Goal: Task Accomplishment & Management: Manage account settings

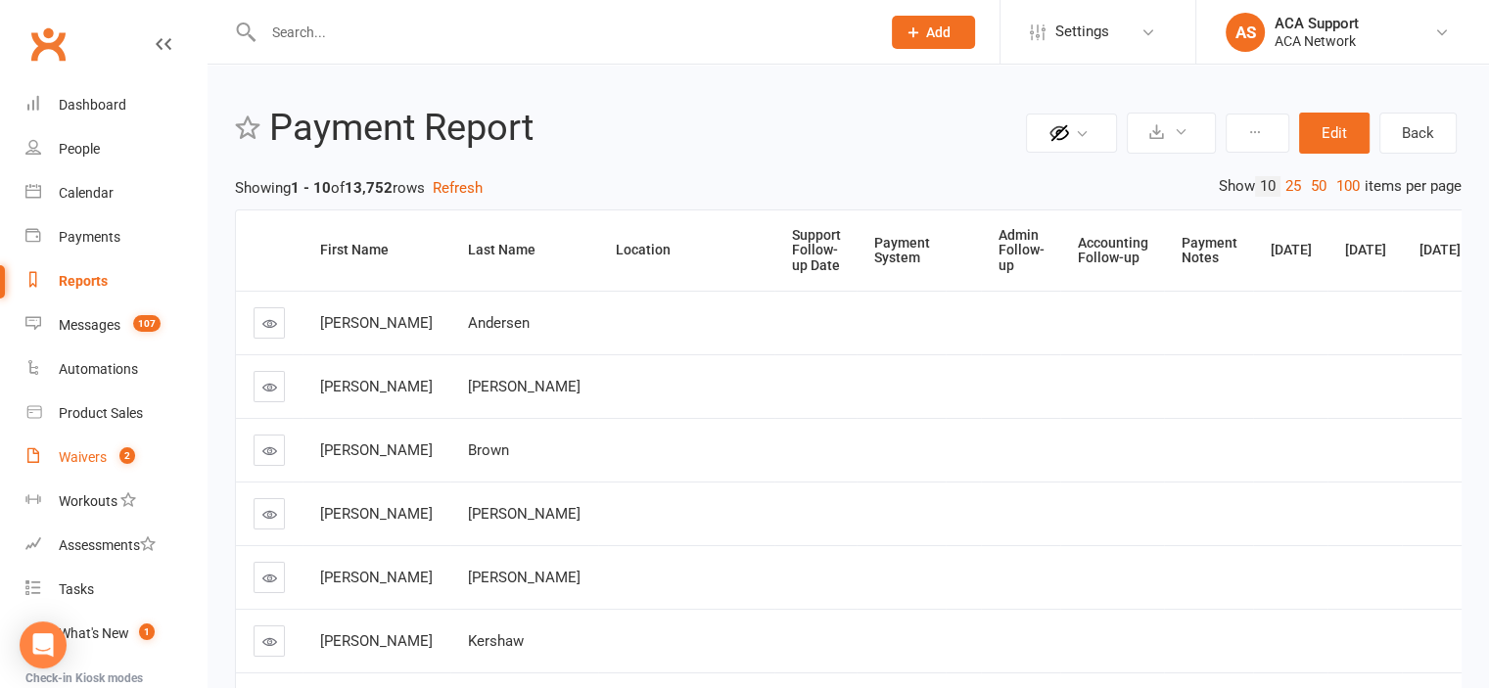
click at [74, 456] on div "Waivers" at bounding box center [83, 457] width 48 height 16
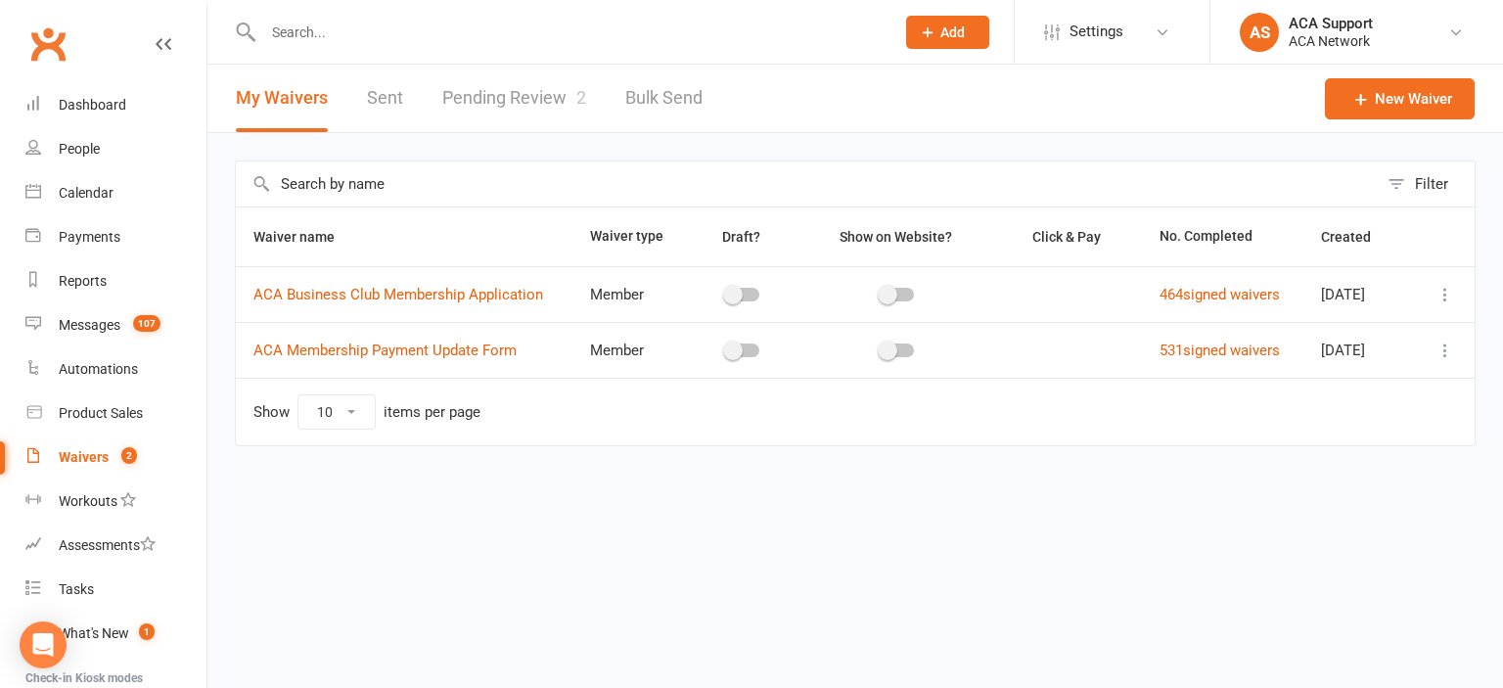
click at [489, 91] on link "Pending Review 2" at bounding box center [514, 99] width 144 height 68
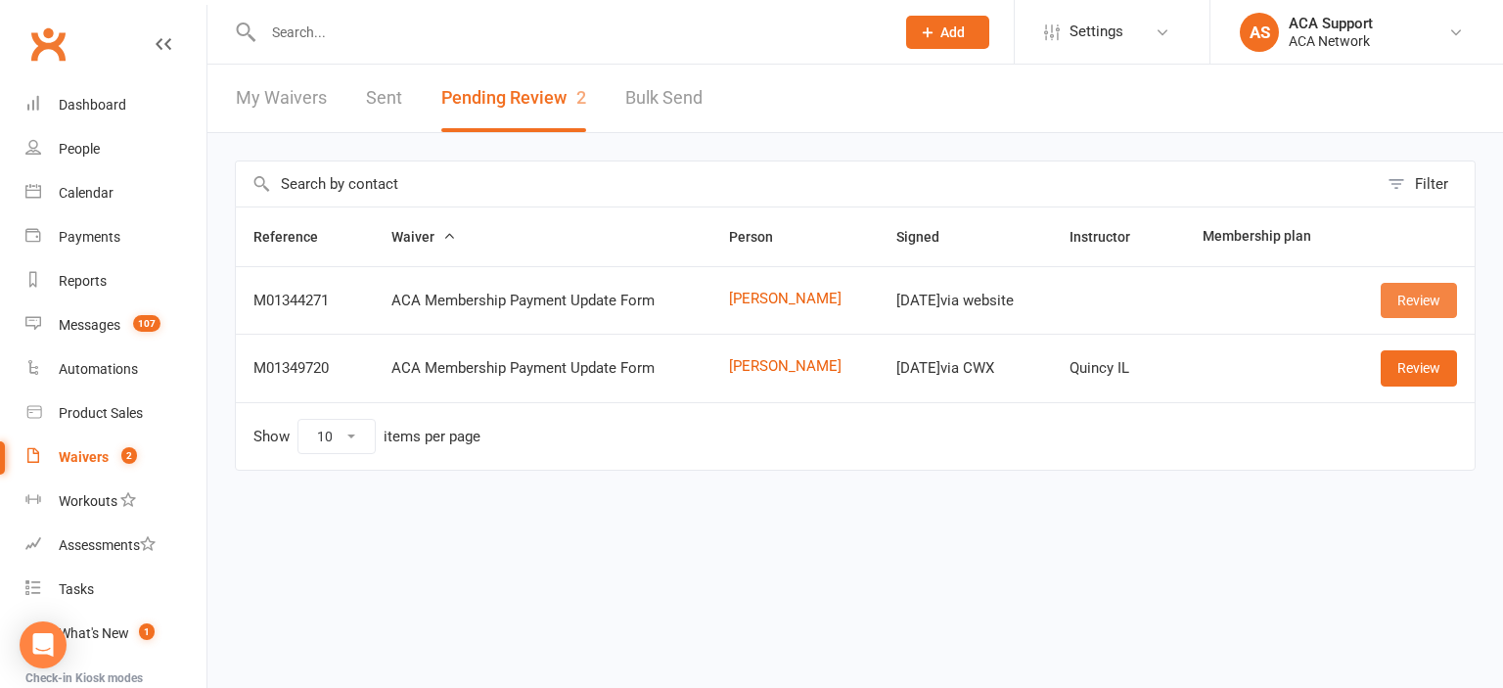
click at [1421, 289] on link "Review" at bounding box center [1419, 300] width 76 height 35
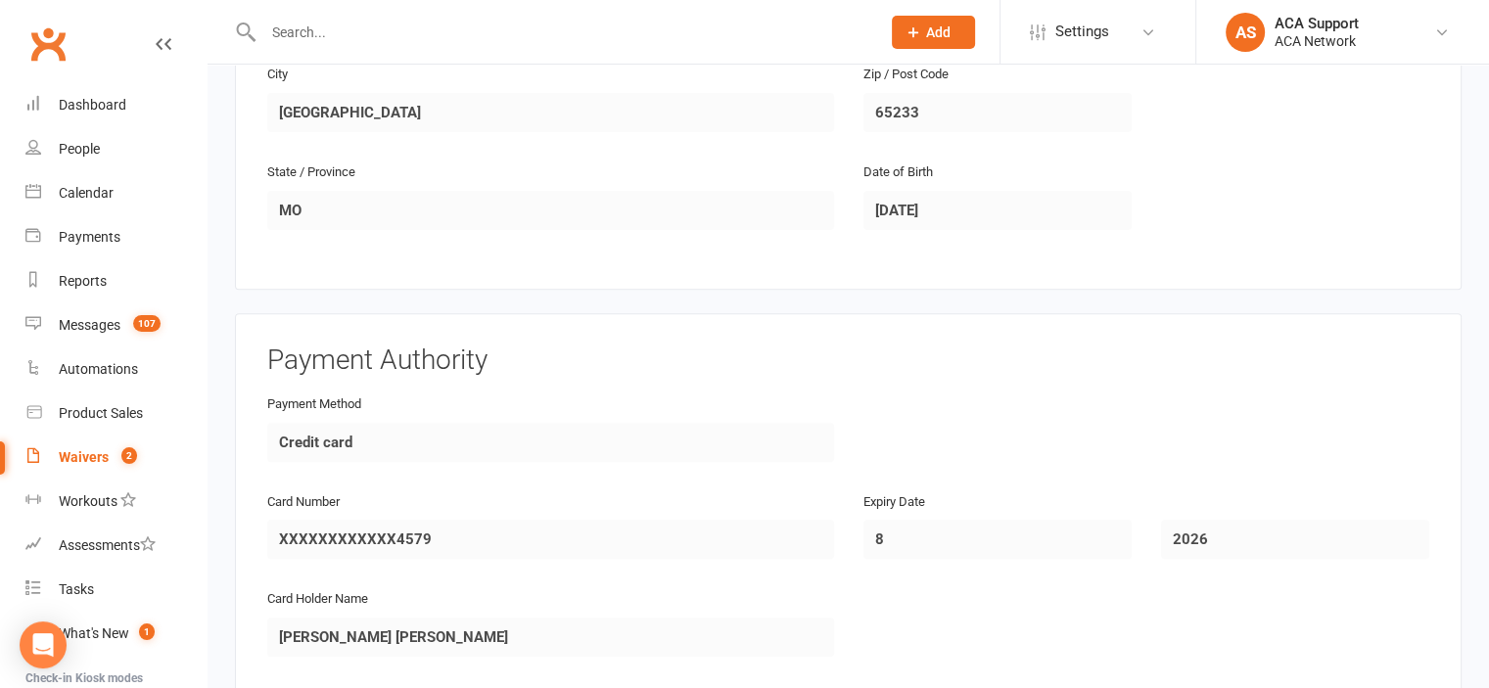
scroll to position [1063, 0]
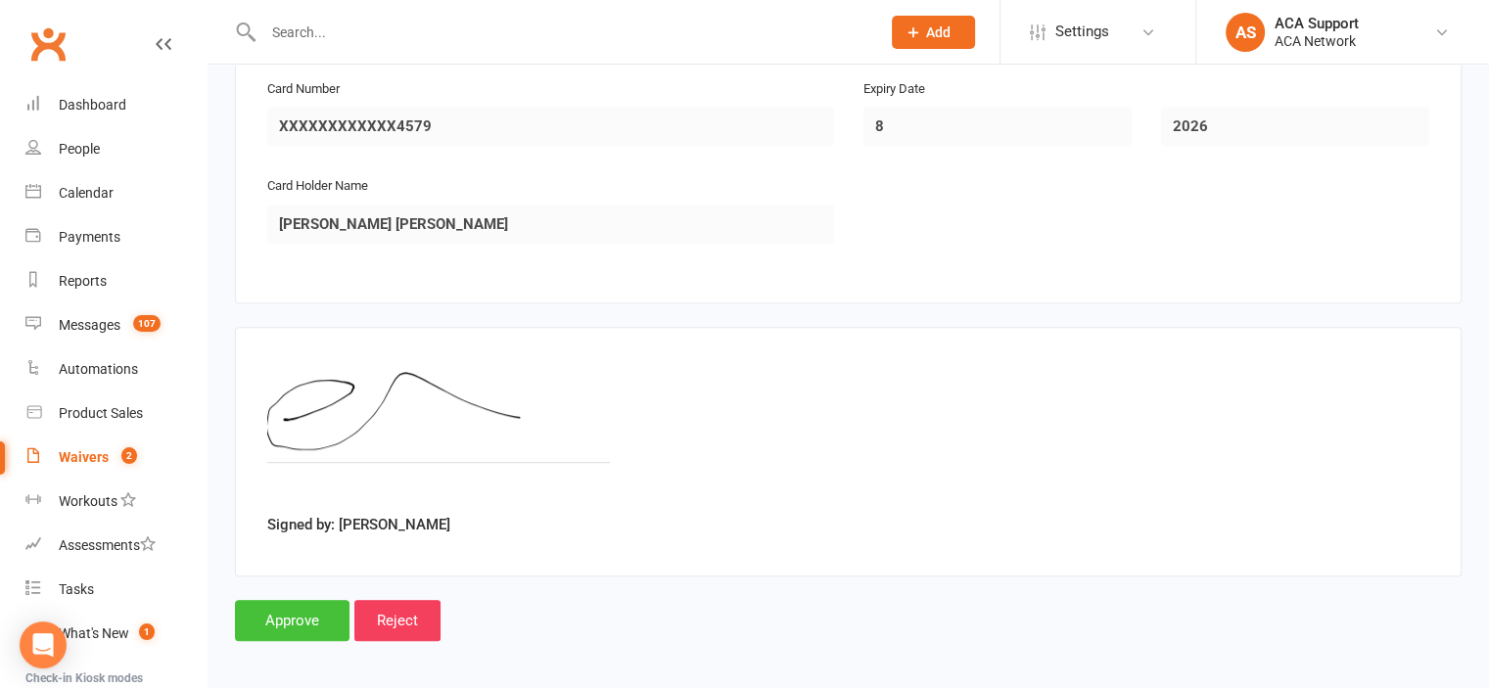
click at [287, 614] on input "Approve" at bounding box center [292, 620] width 115 height 41
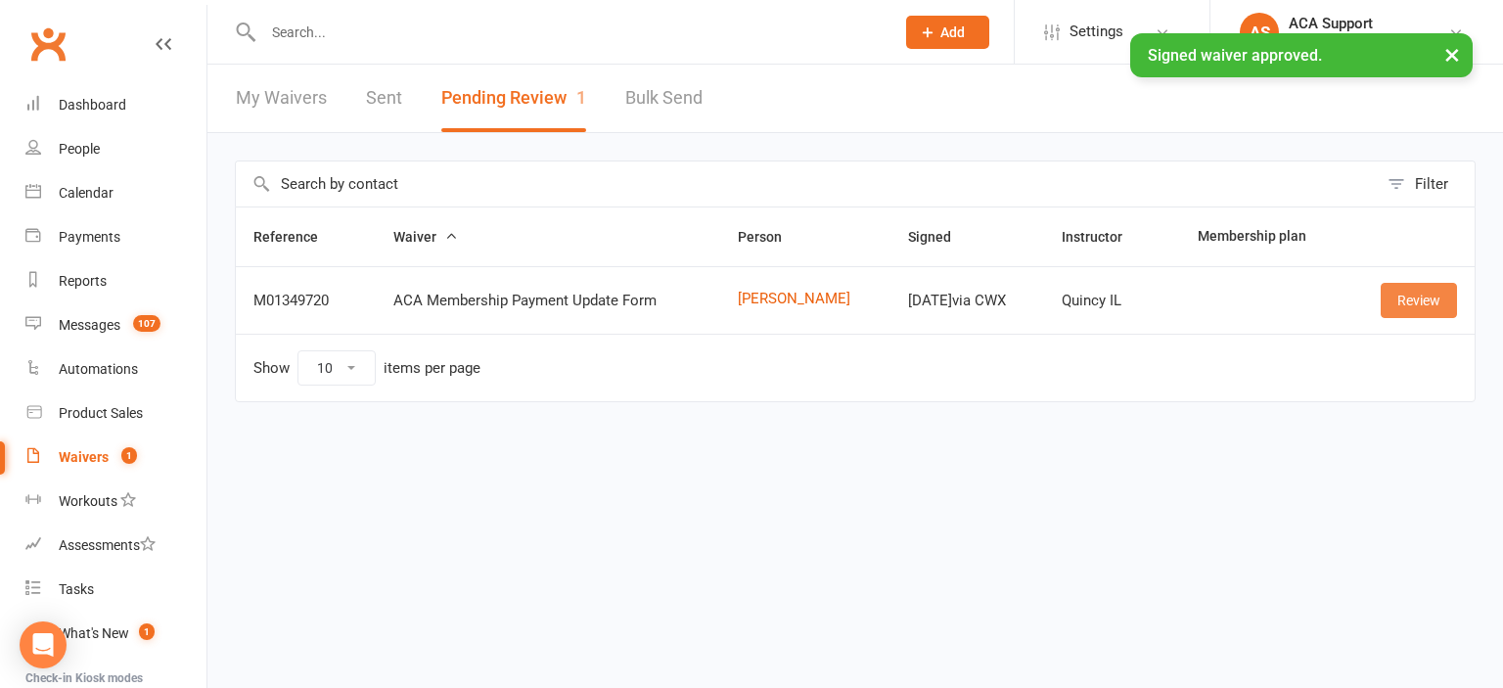
click at [1413, 297] on link "Review" at bounding box center [1419, 300] width 76 height 35
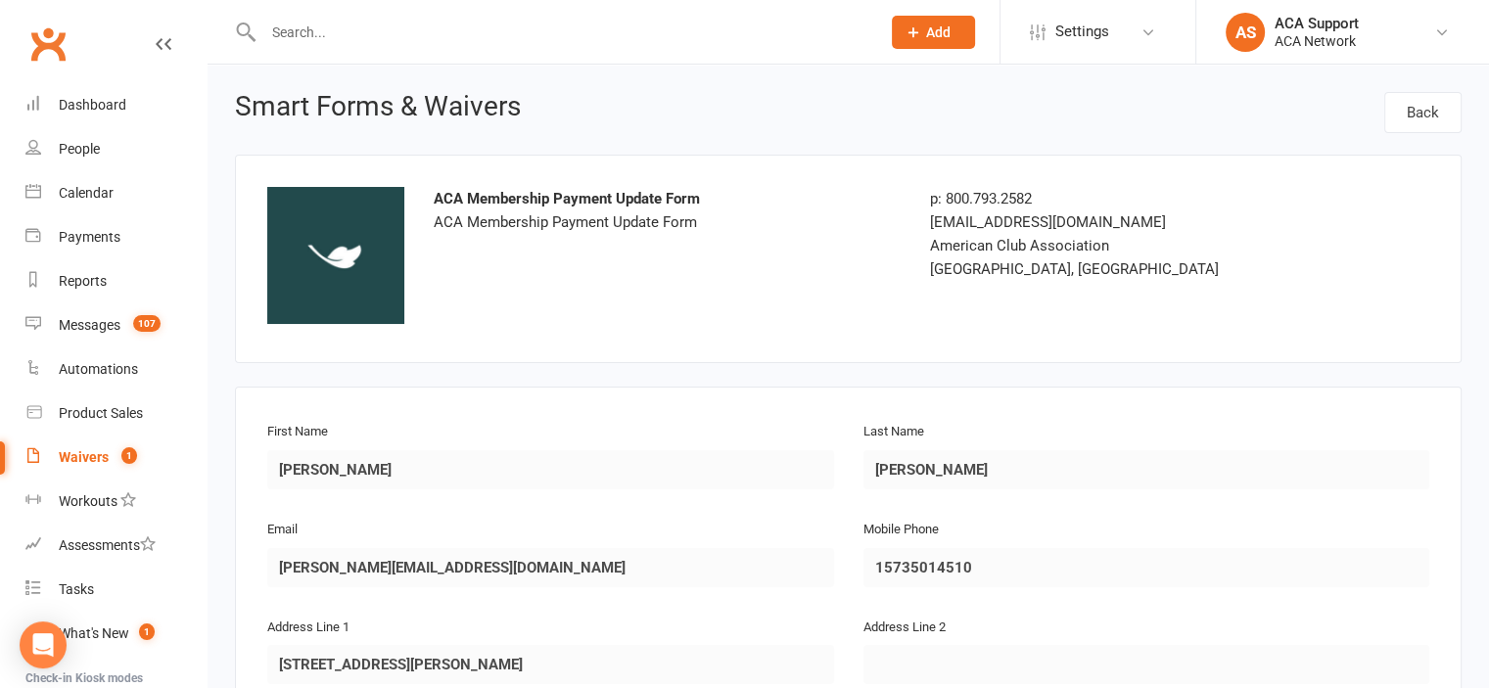
scroll to position [1065, 0]
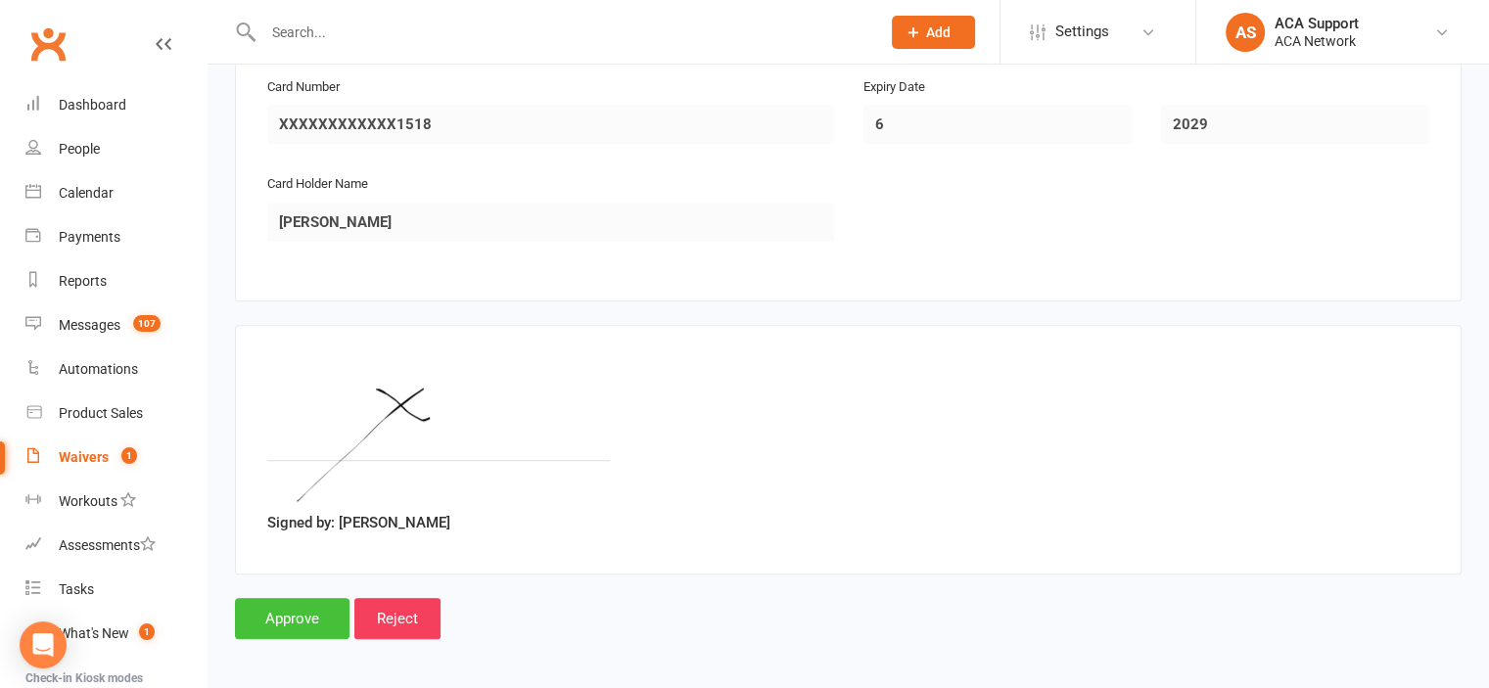
click at [288, 610] on input "Approve" at bounding box center [292, 618] width 115 height 41
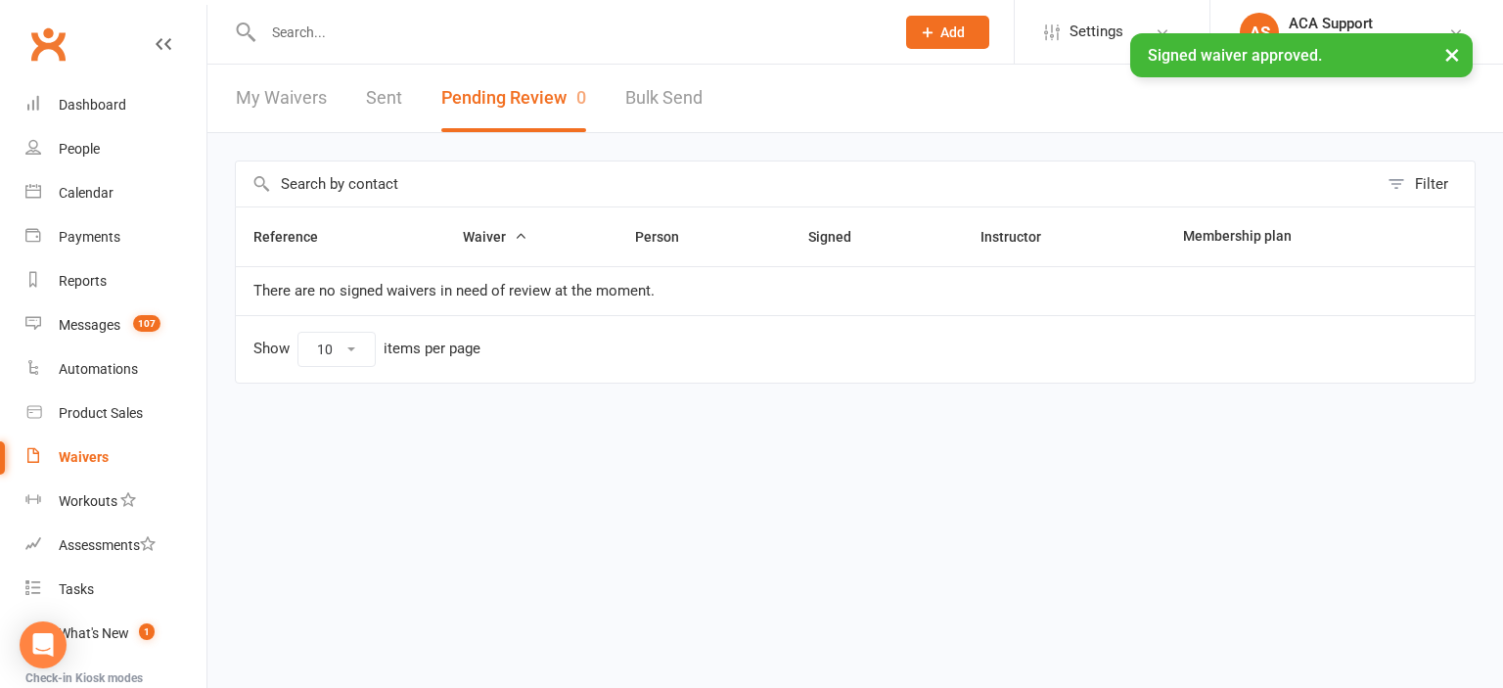
click at [71, 453] on div "Waivers" at bounding box center [84, 457] width 50 height 16
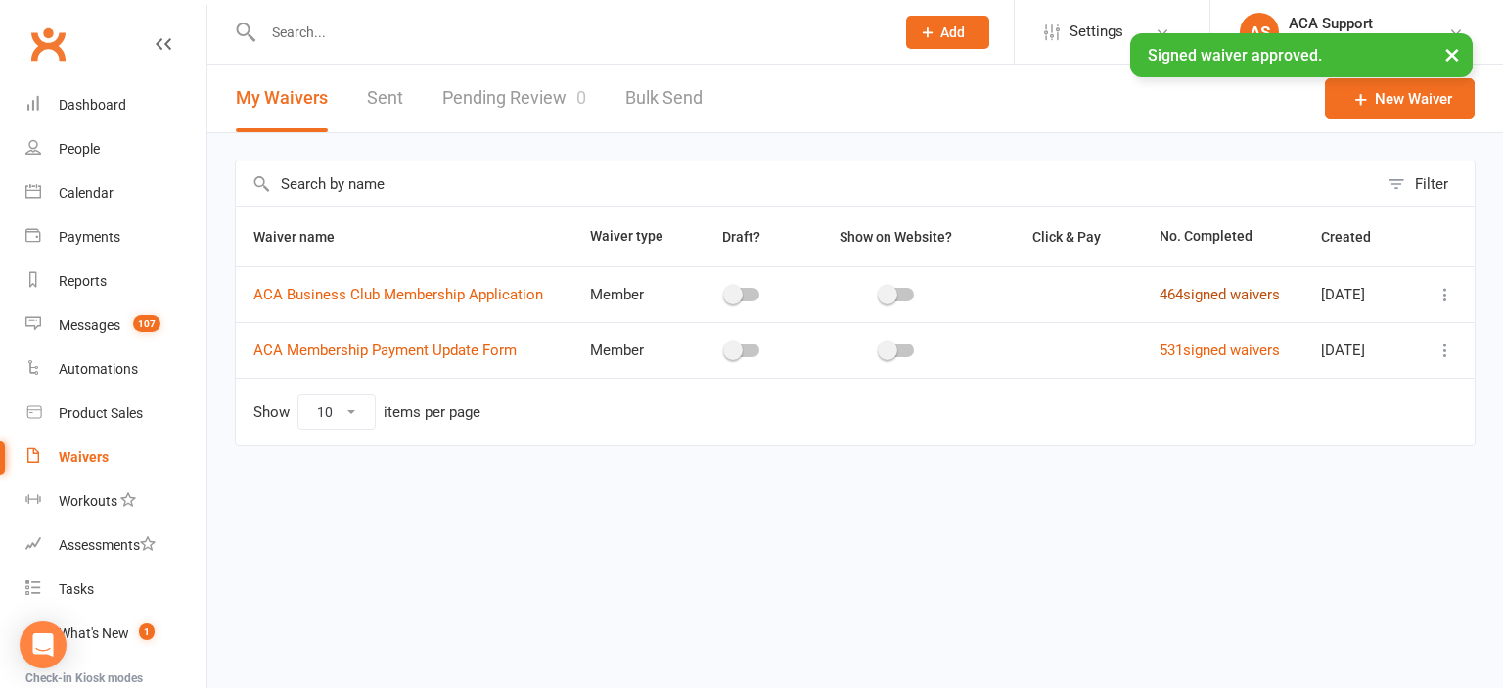
click at [1198, 290] on link "464 signed waivers" at bounding box center [1220, 295] width 120 height 18
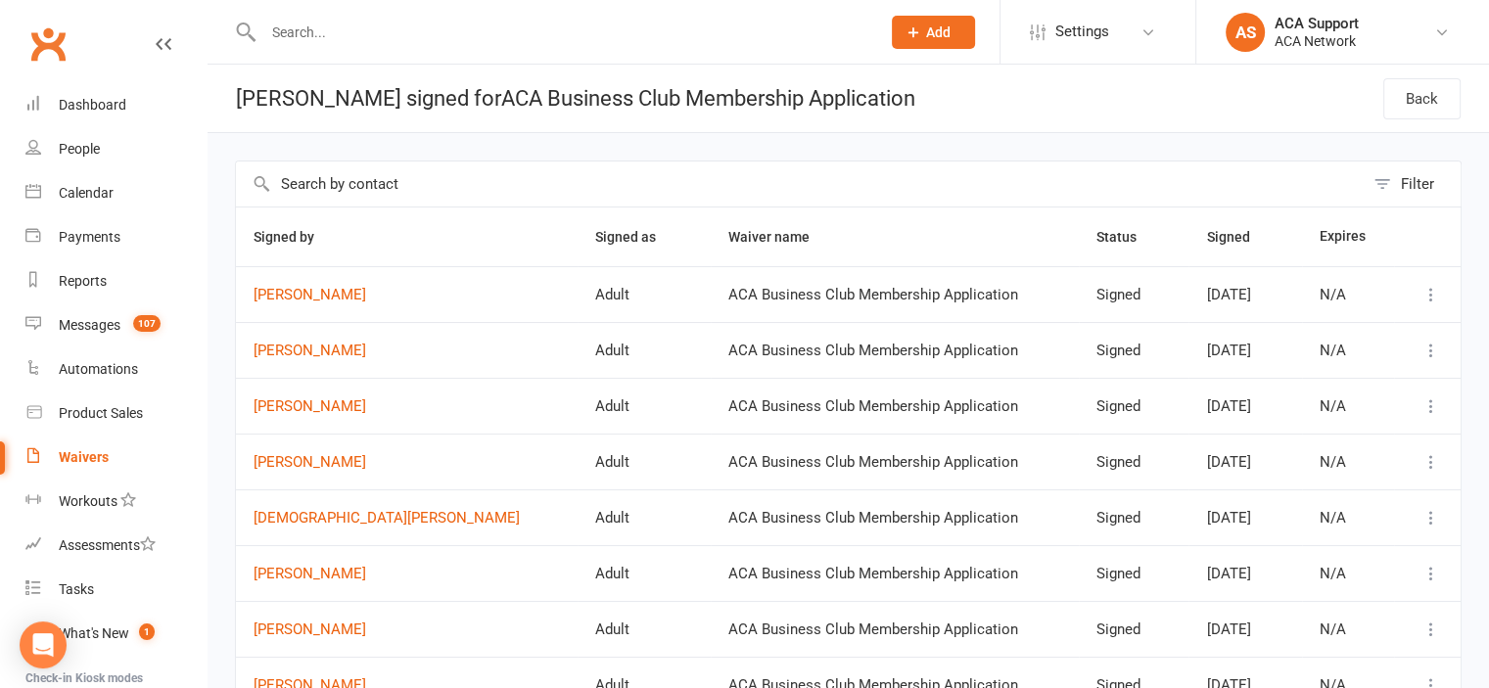
click at [78, 453] on div "Waivers" at bounding box center [84, 457] width 50 height 16
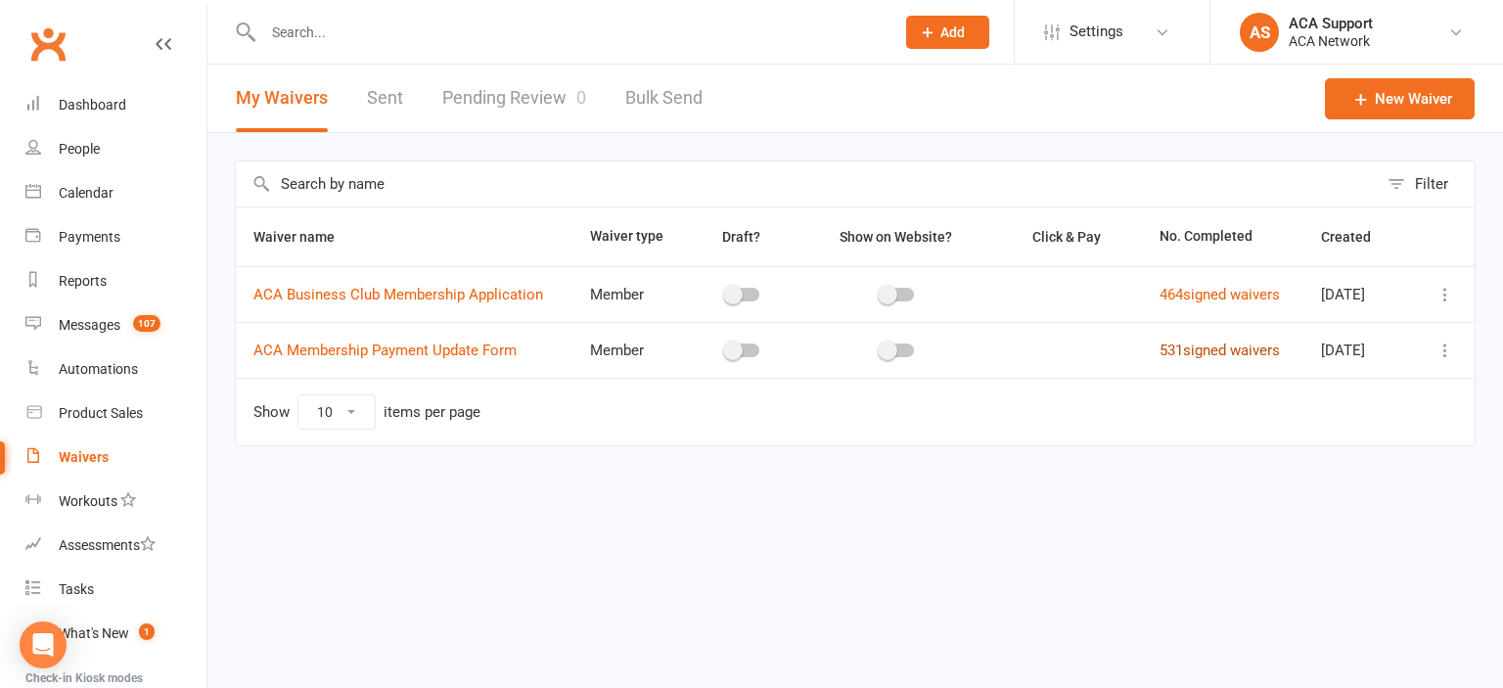
click at [1192, 342] on link "531 signed waivers" at bounding box center [1220, 351] width 120 height 18
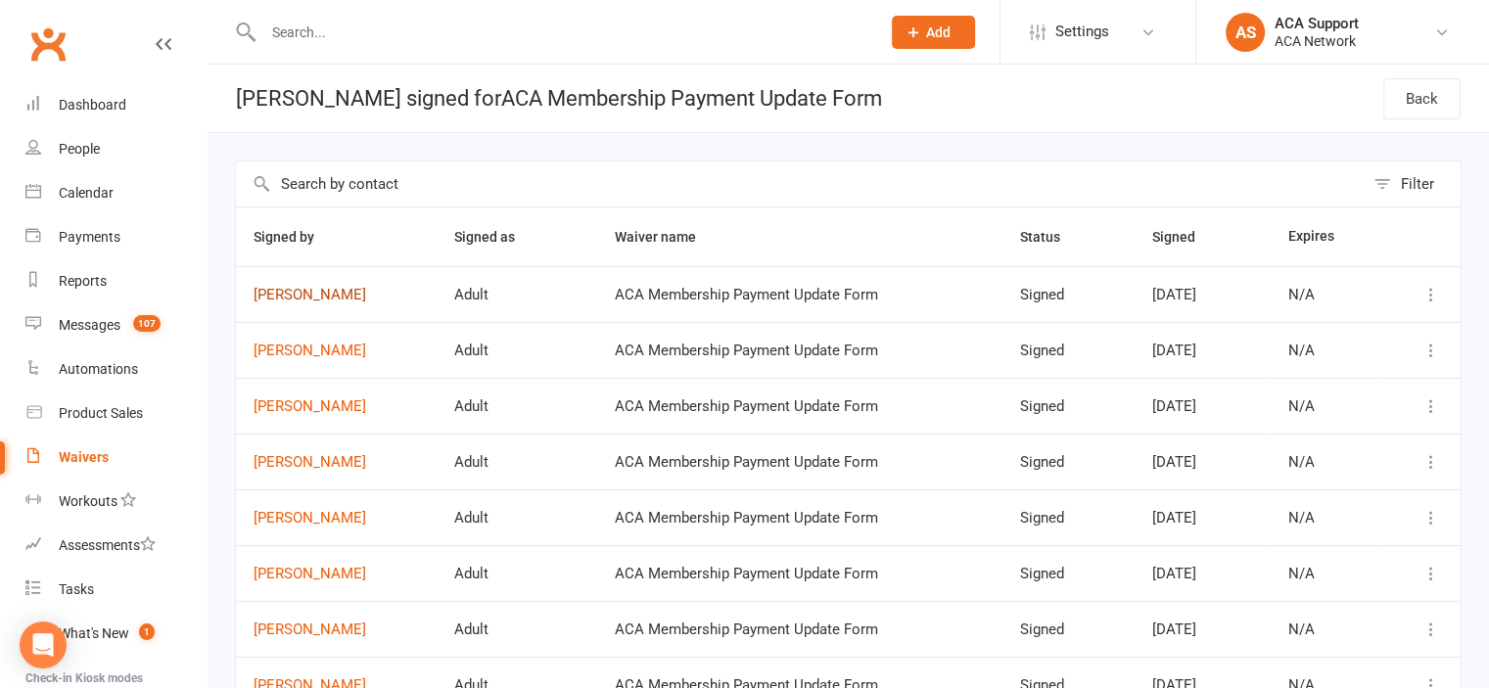
click at [290, 289] on link "Sarah Hackman" at bounding box center [335, 295] width 165 height 17
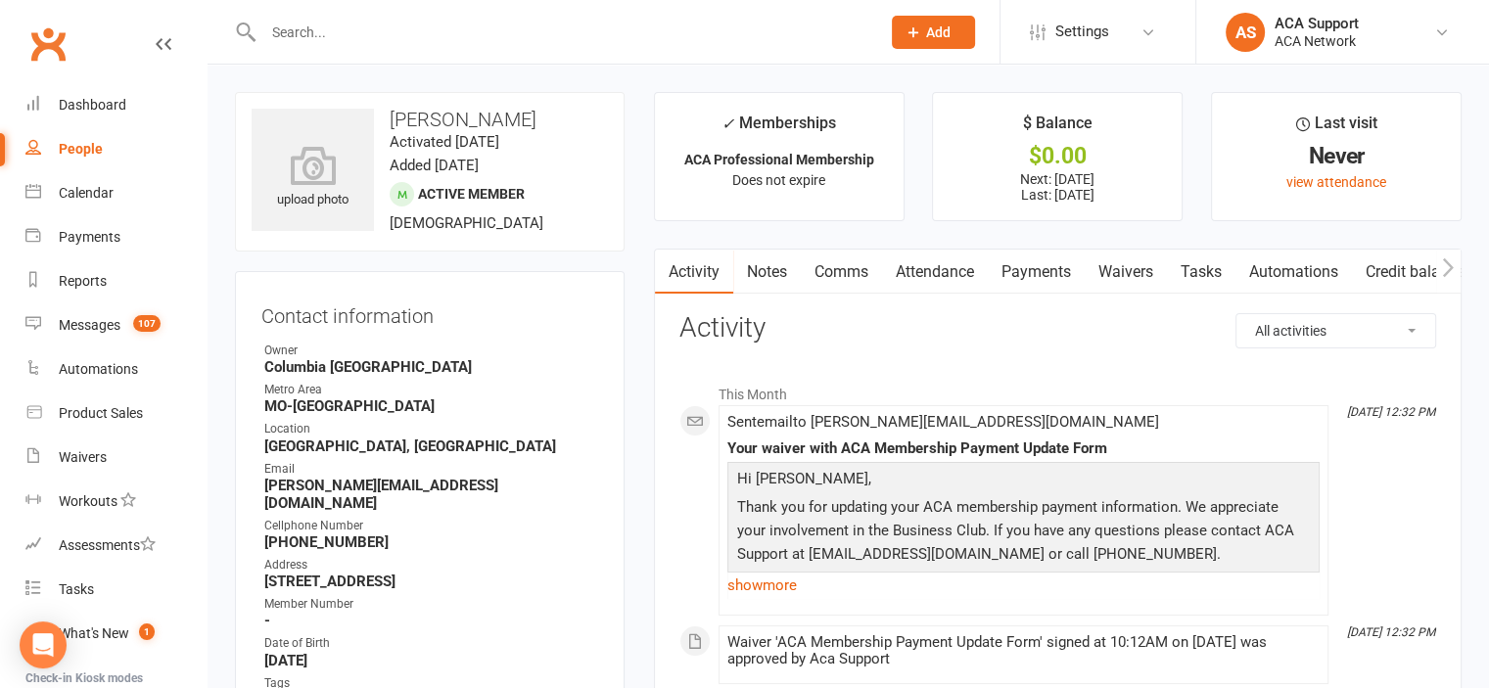
click at [1046, 268] on link "Payments" at bounding box center [1035, 272] width 97 height 45
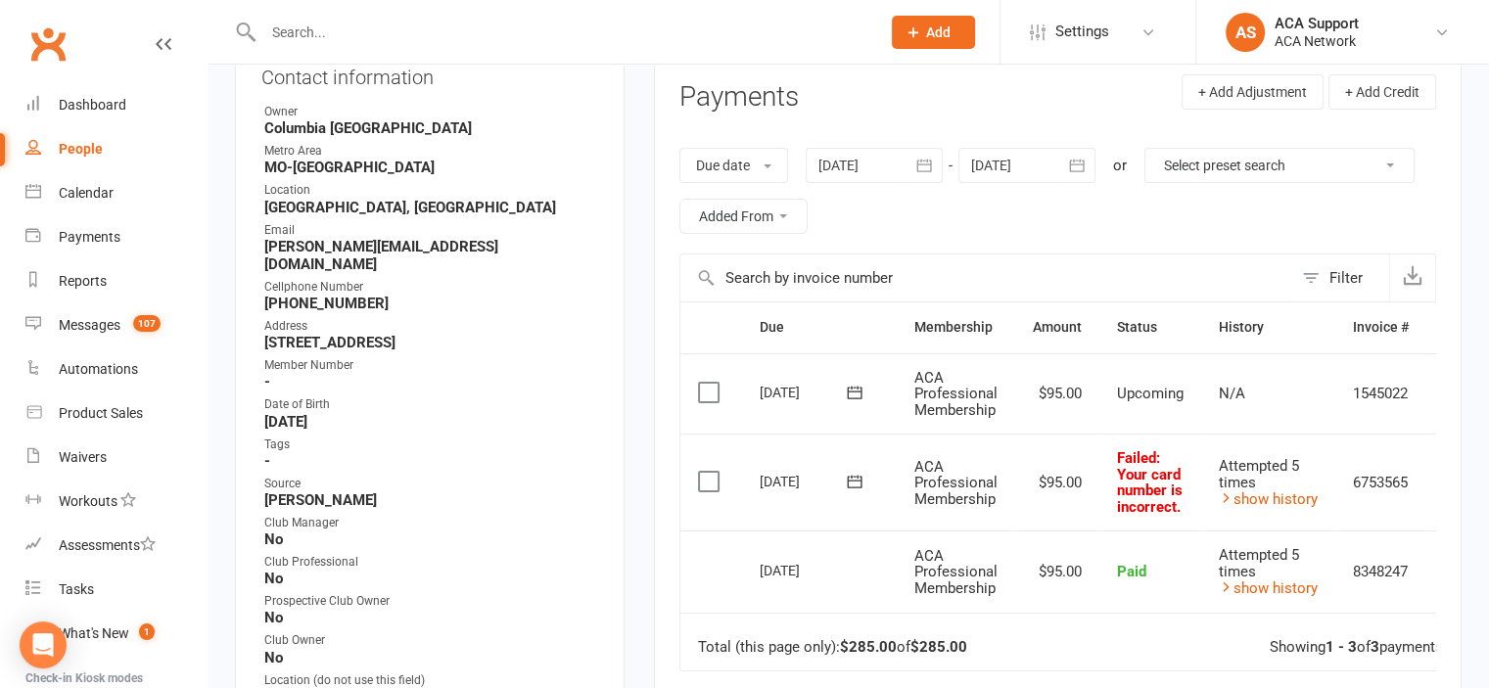
scroll to position [295, 0]
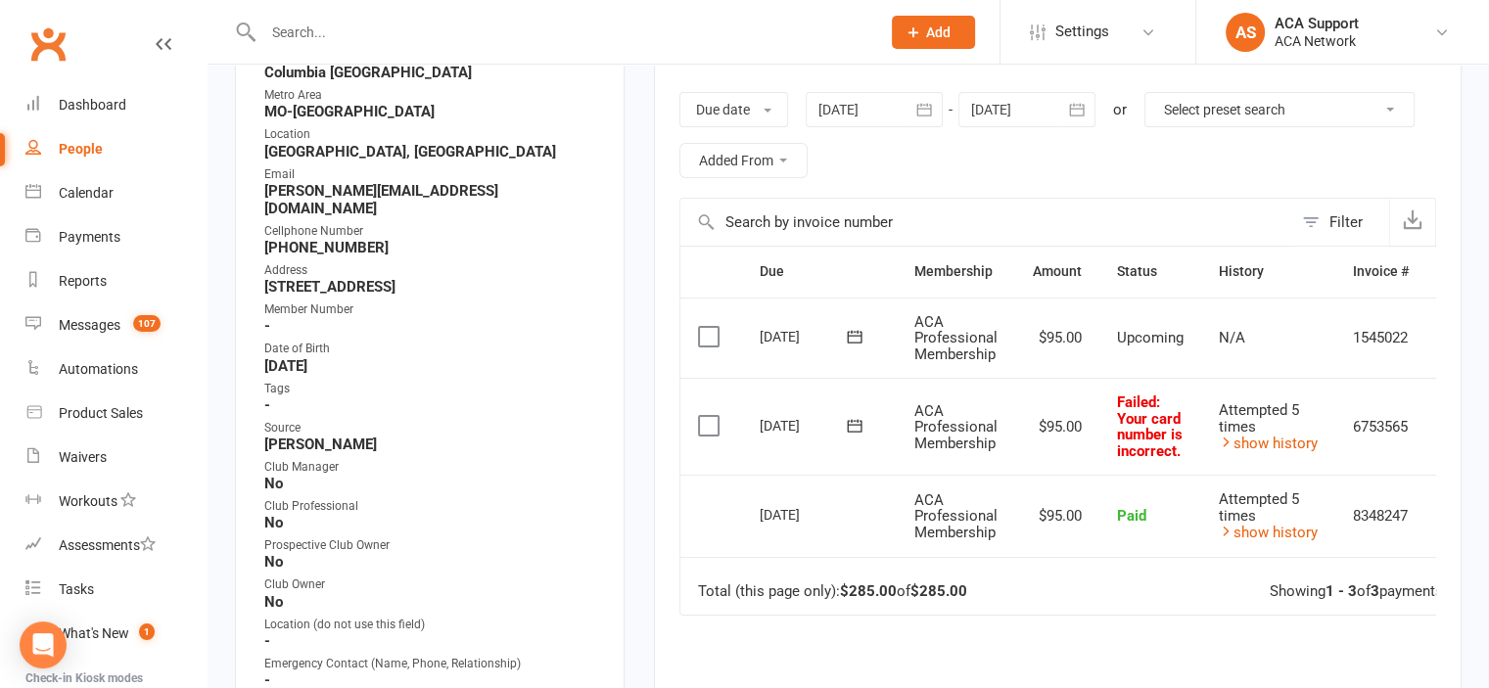
click at [857, 422] on icon at bounding box center [854, 425] width 15 height 13
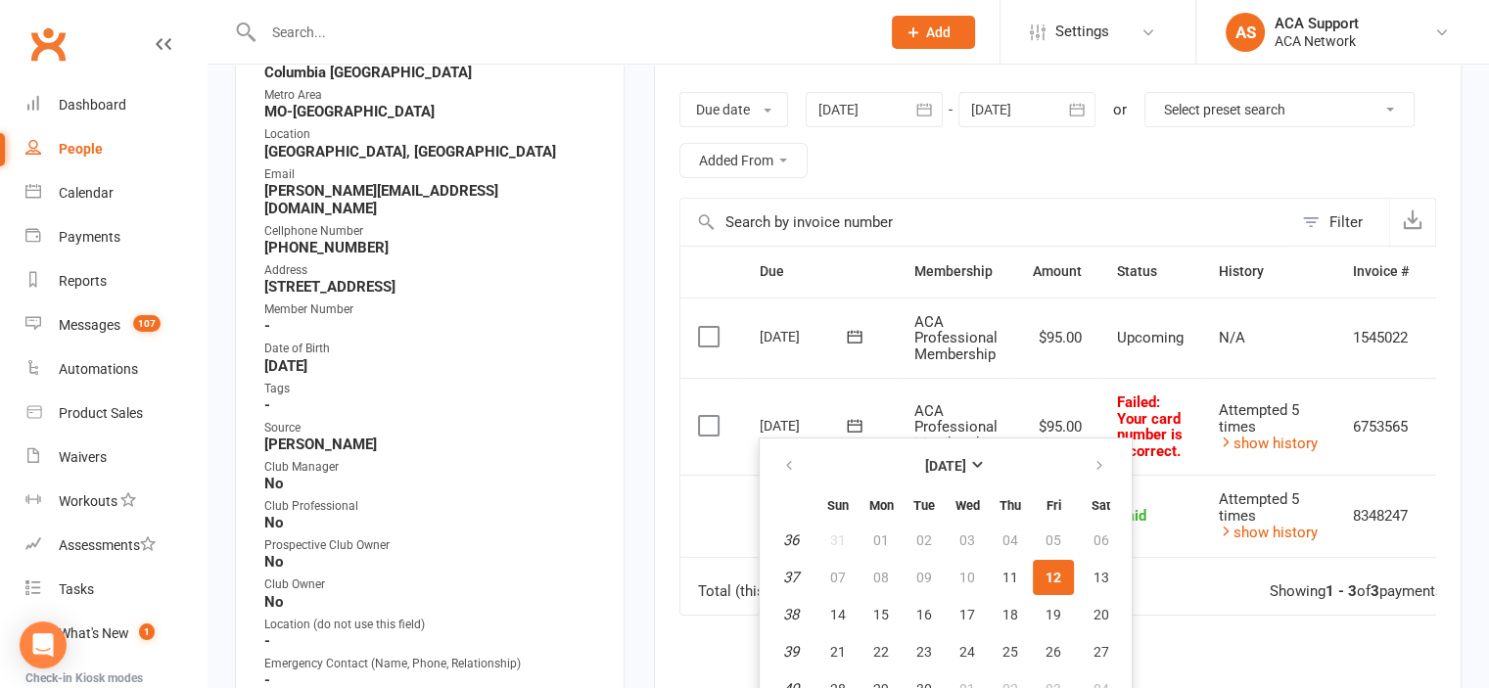
click at [857, 422] on icon at bounding box center [854, 425] width 15 height 13
click at [665, 504] on div "Activity Notes Comms Attendance Payments Waivers Tasks Automations Credit balan…" at bounding box center [1057, 426] width 807 height 945
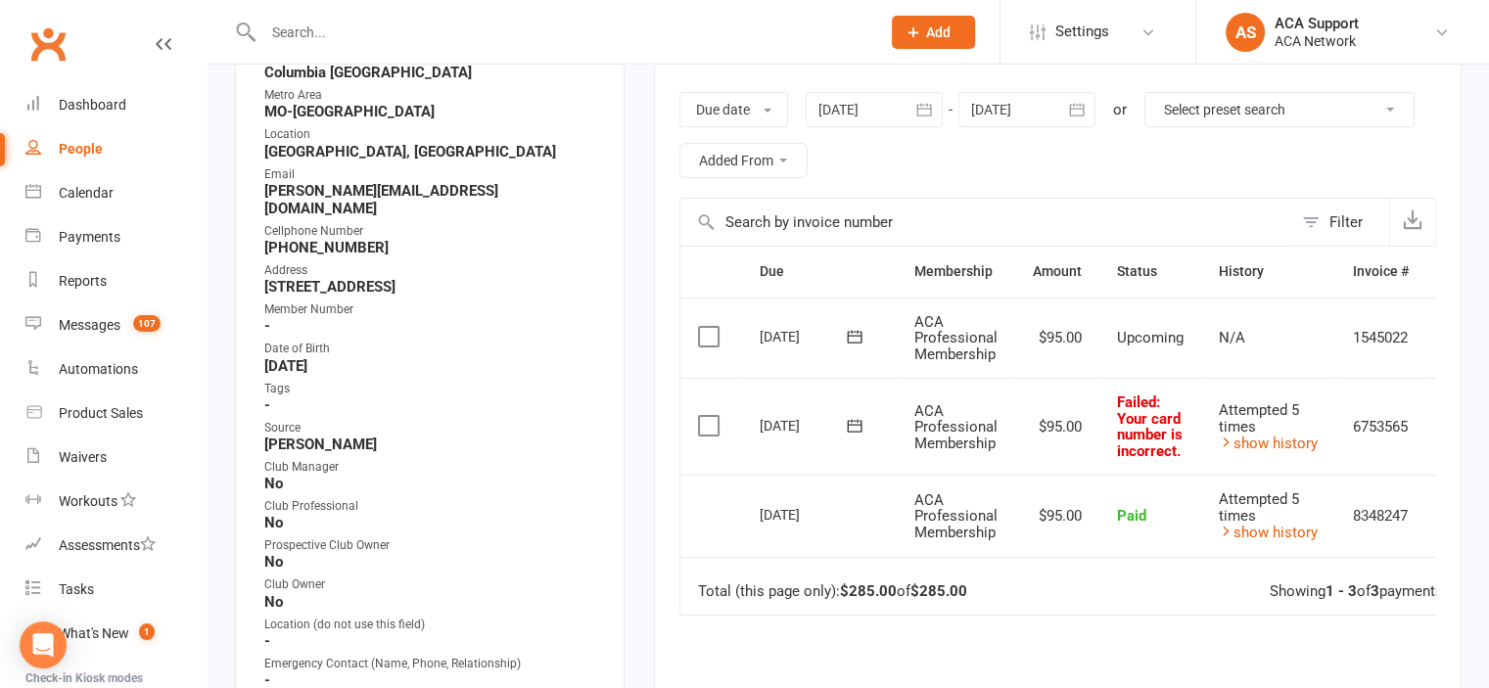
click at [854, 417] on icon at bounding box center [855, 426] width 20 height 20
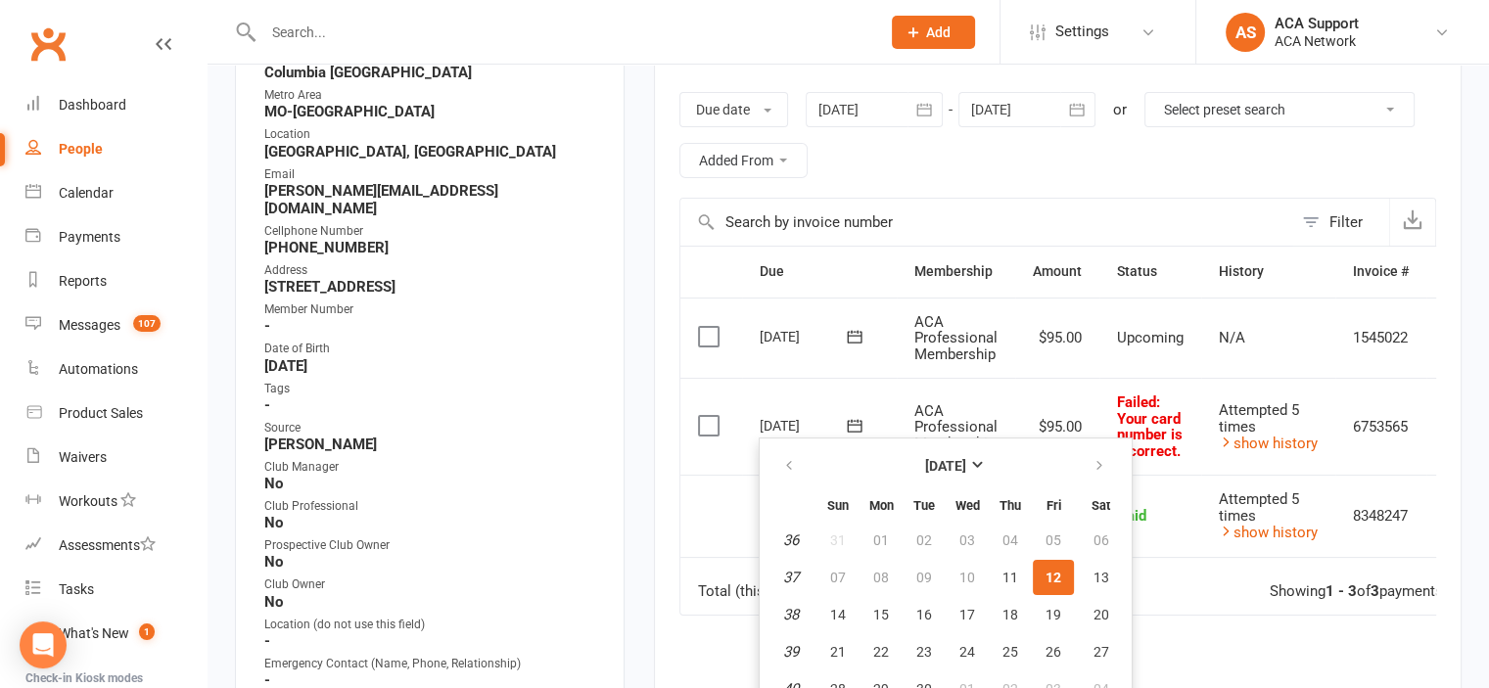
click at [1047, 571] on span "12" at bounding box center [1053, 578] width 16 height 16
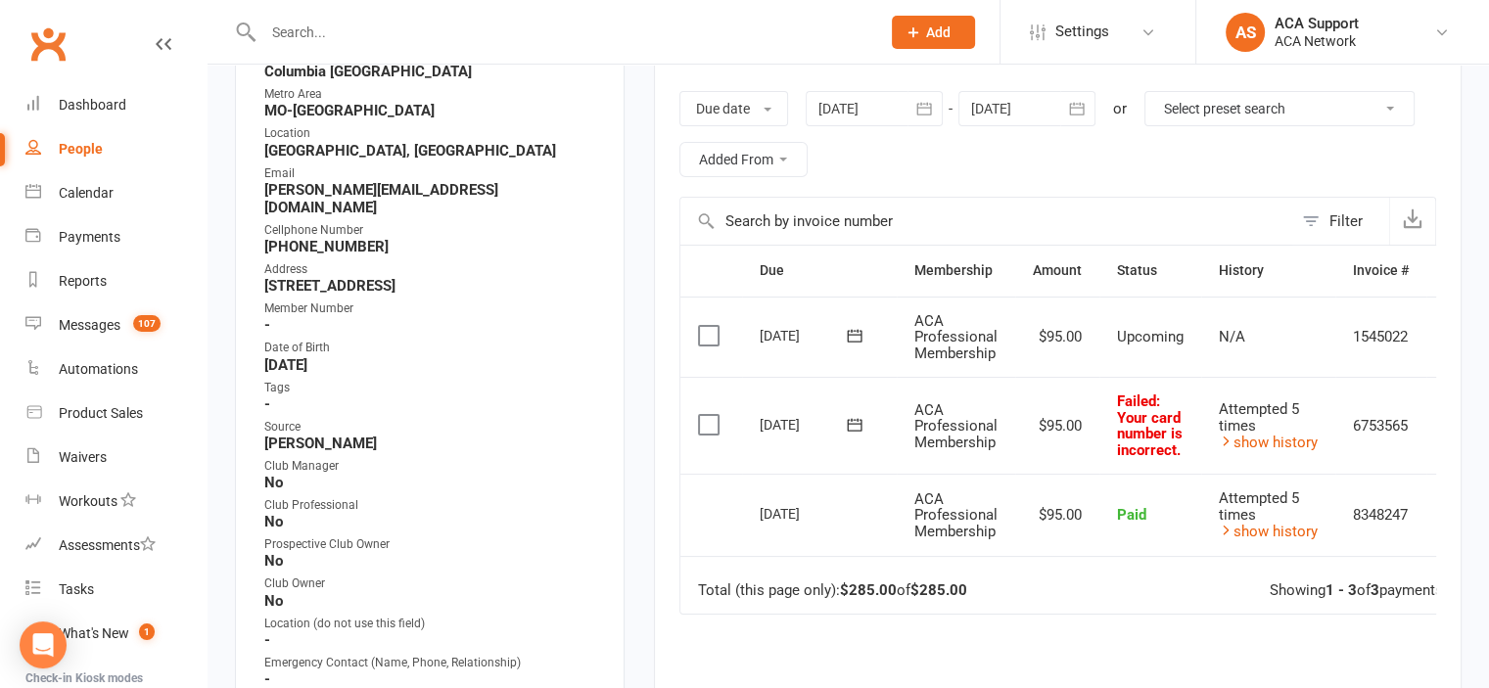
scroll to position [0, 0]
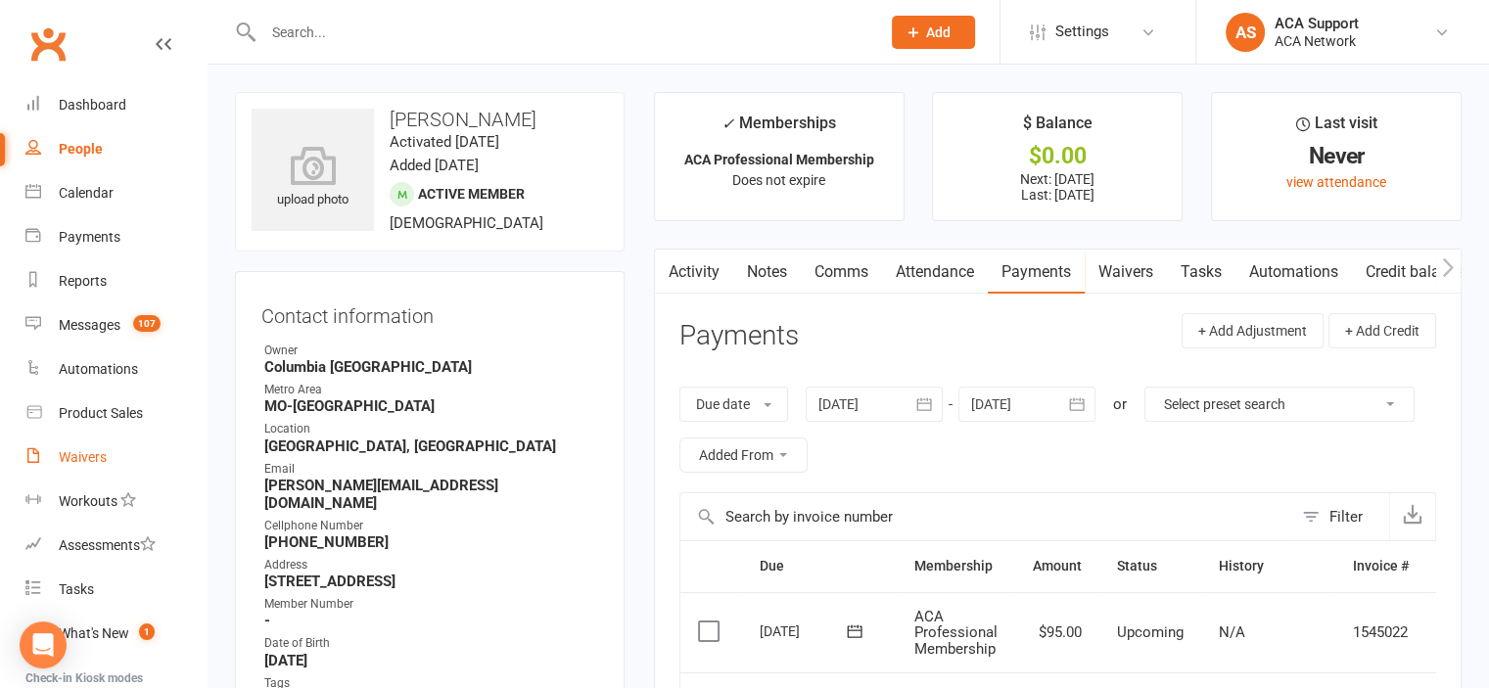
click at [77, 461] on div "Waivers" at bounding box center [83, 457] width 48 height 16
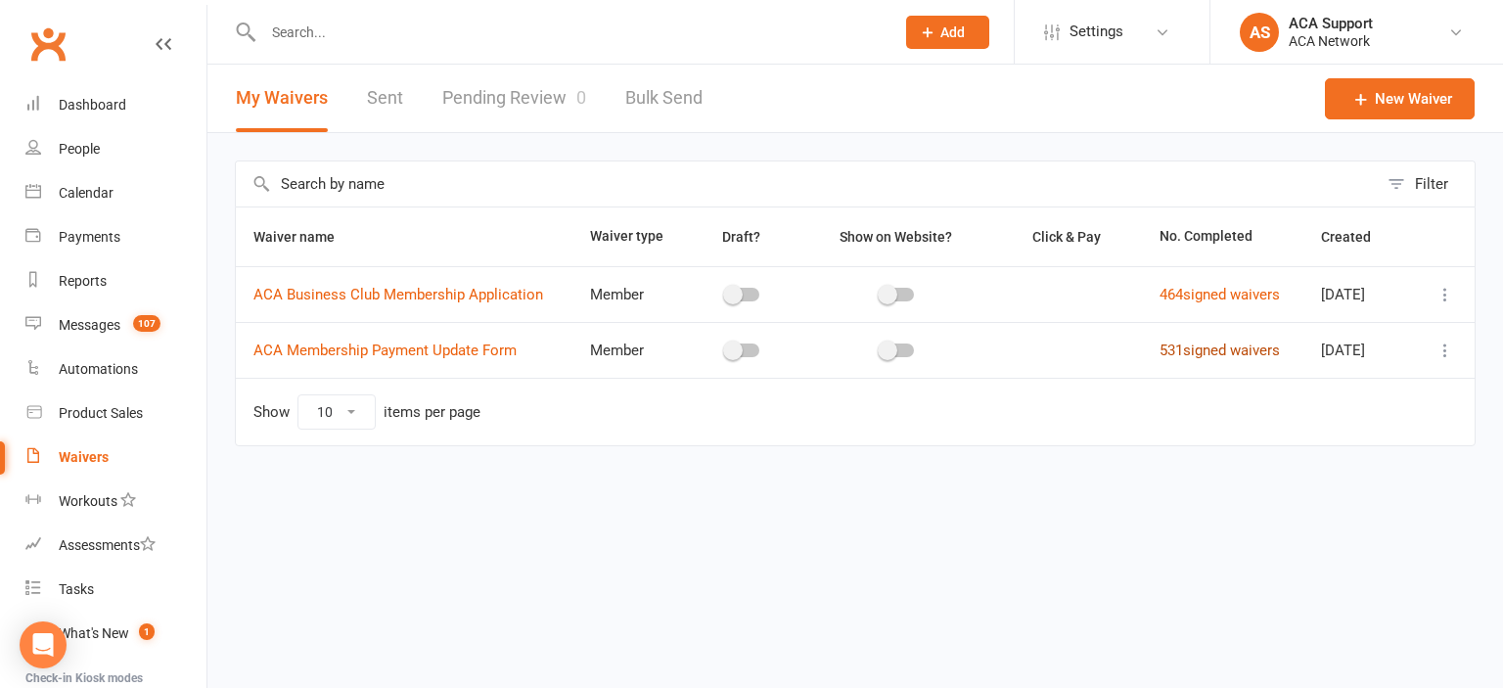
click at [1189, 348] on link "531 signed waivers" at bounding box center [1220, 351] width 120 height 18
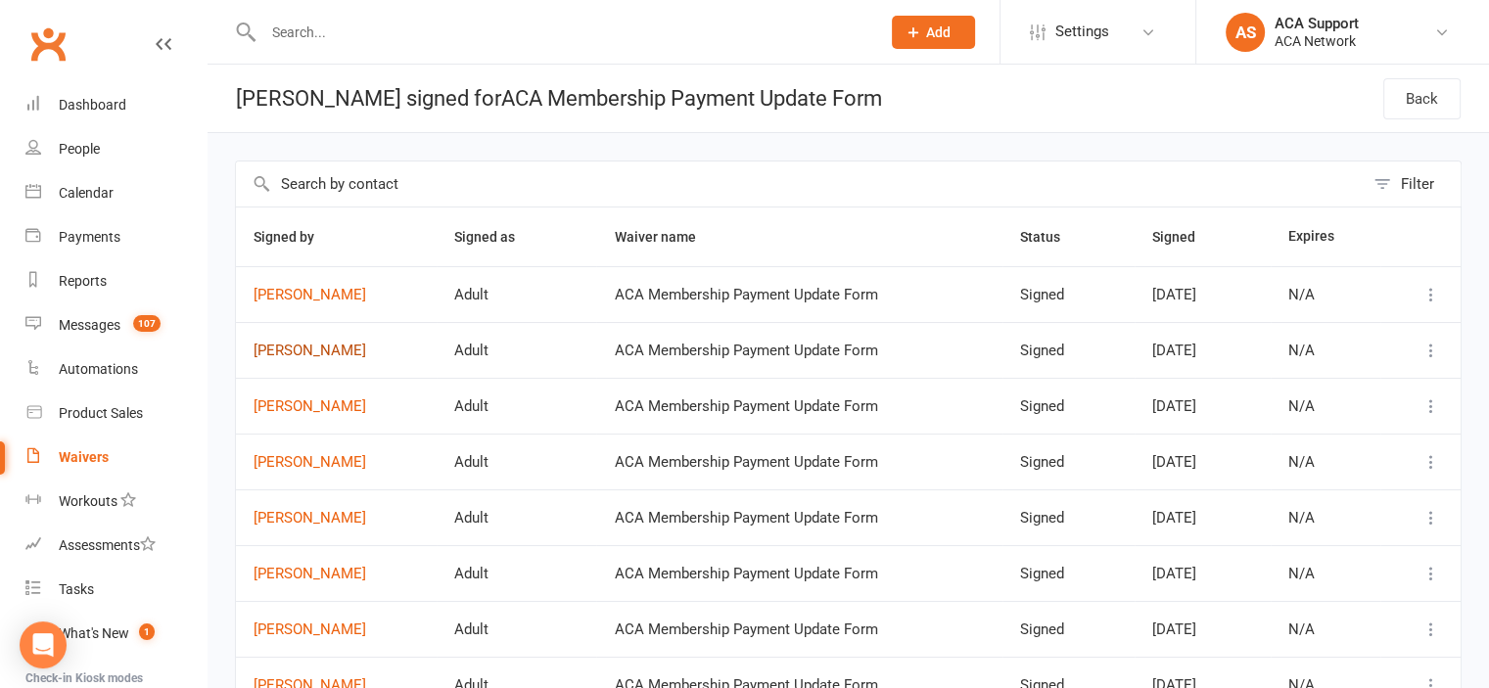
click at [287, 346] on link "Kenyetta Mcfall" at bounding box center [335, 351] width 165 height 17
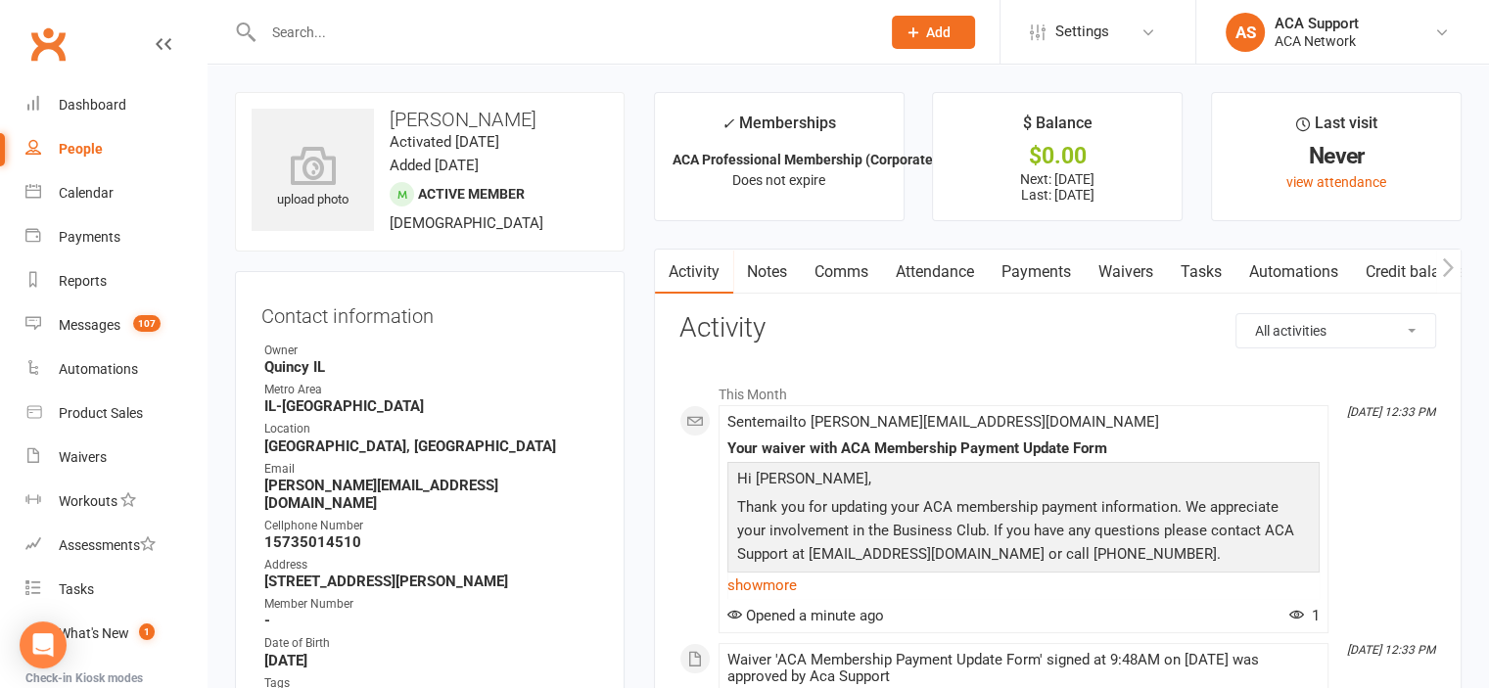
click at [1038, 269] on link "Payments" at bounding box center [1035, 272] width 97 height 45
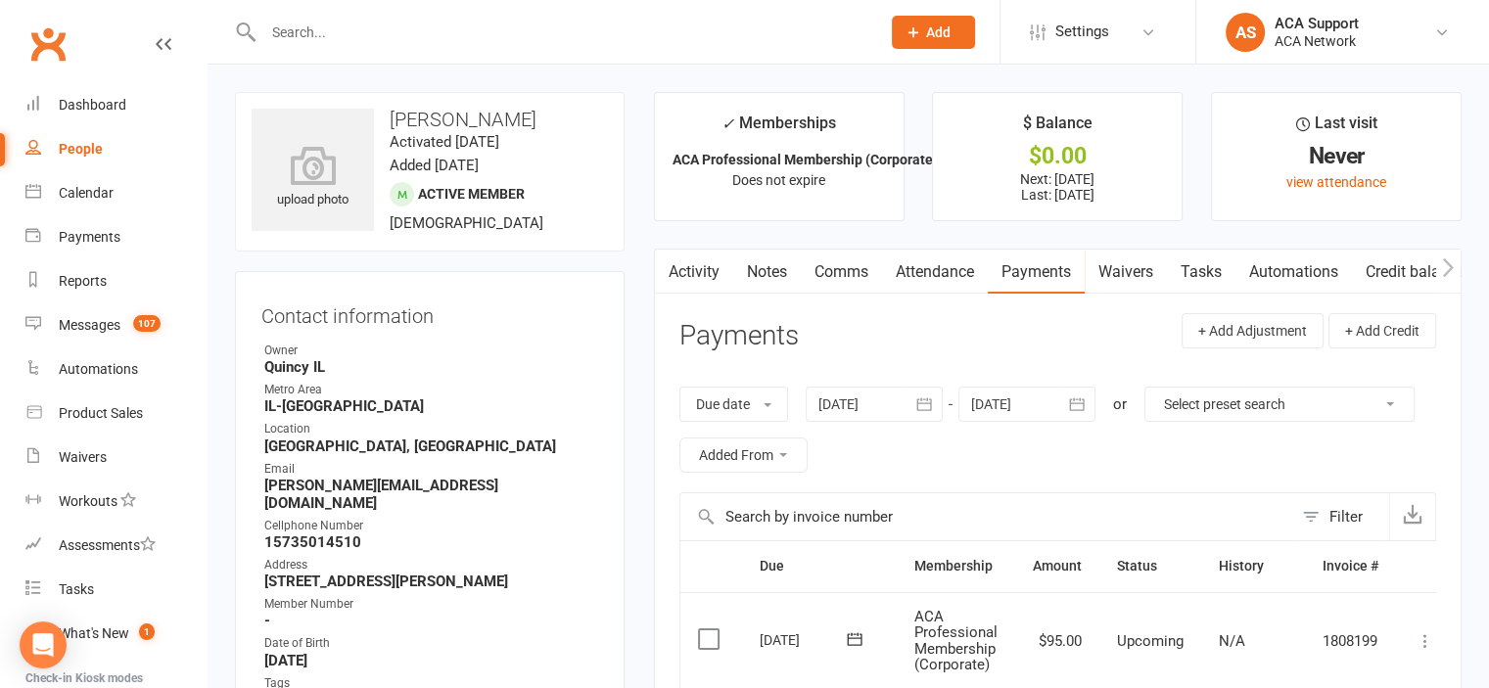
click at [376, 26] on input "text" at bounding box center [561, 32] width 609 height 27
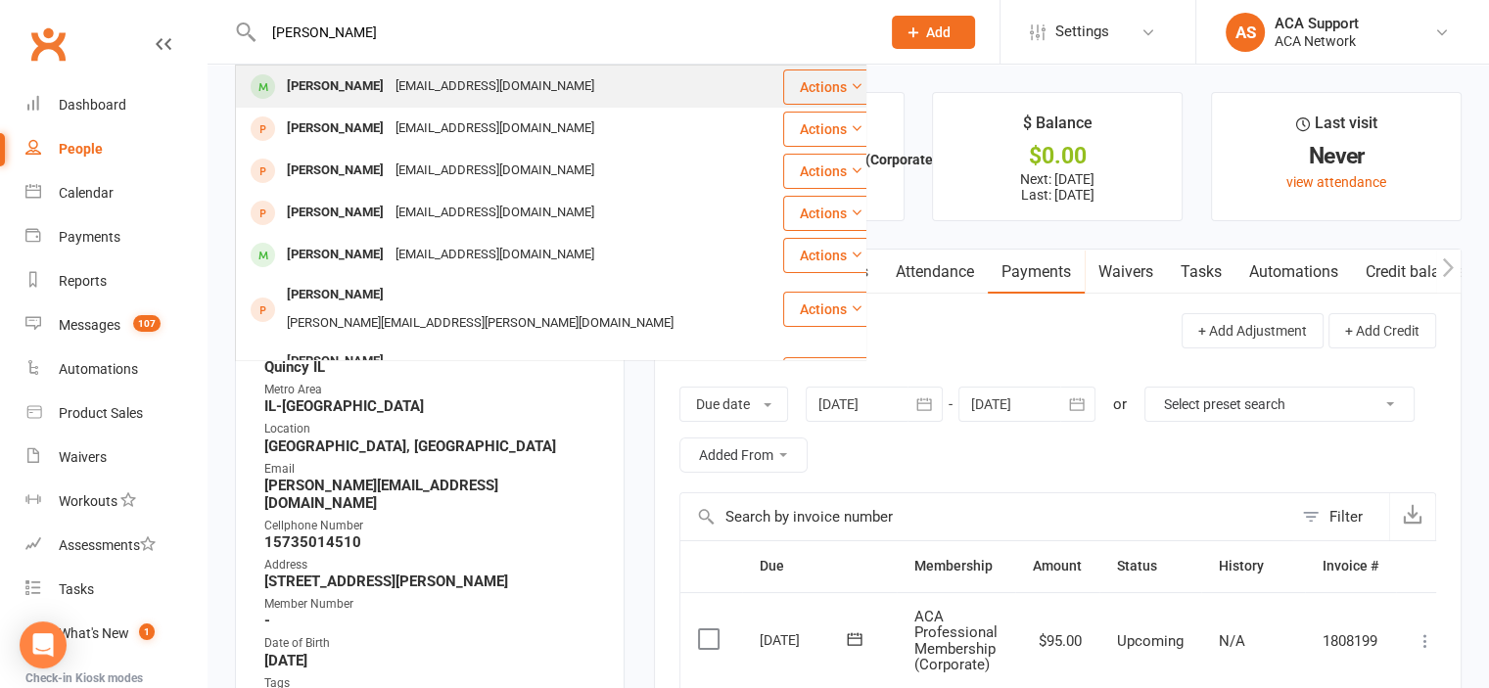
type input "kyle todd"
click at [343, 81] on div "Kyle Todd" at bounding box center [335, 86] width 109 height 28
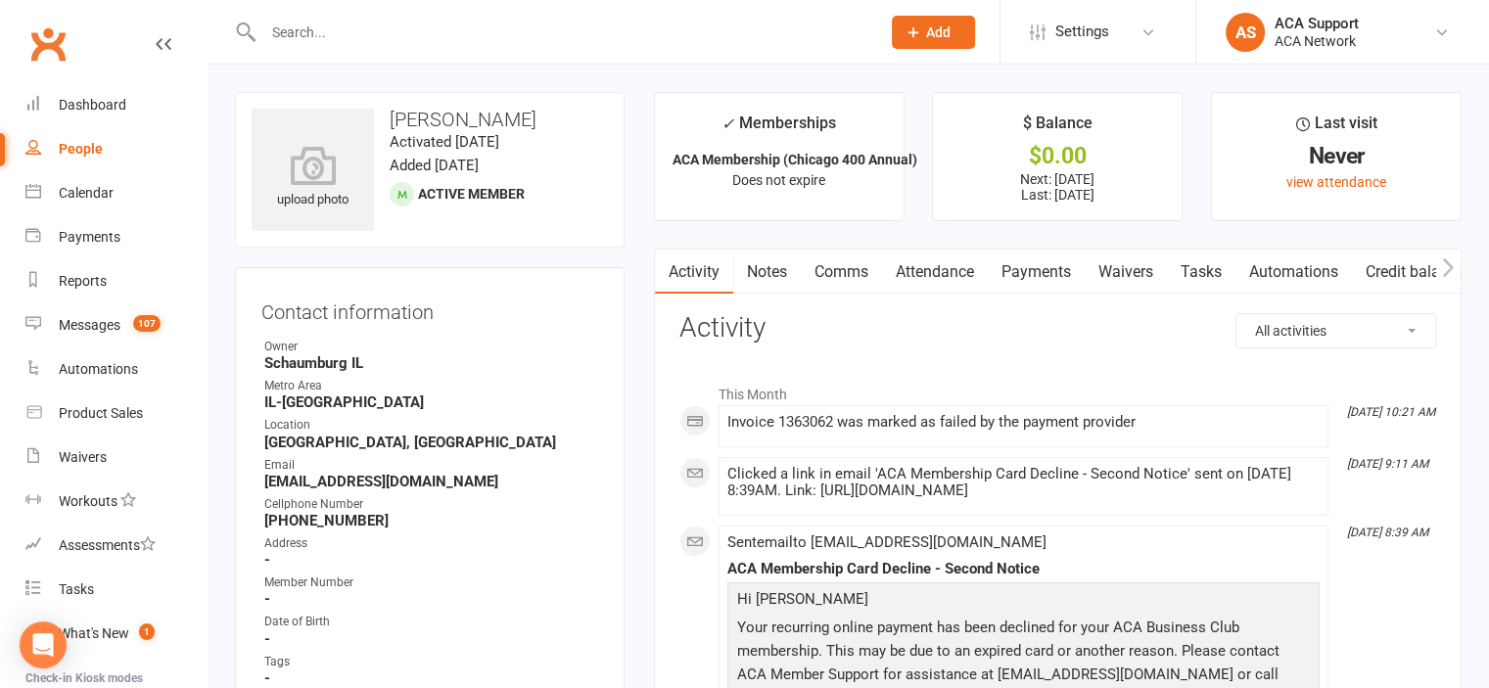
click at [1116, 265] on link "Waivers" at bounding box center [1125, 272] width 82 height 45
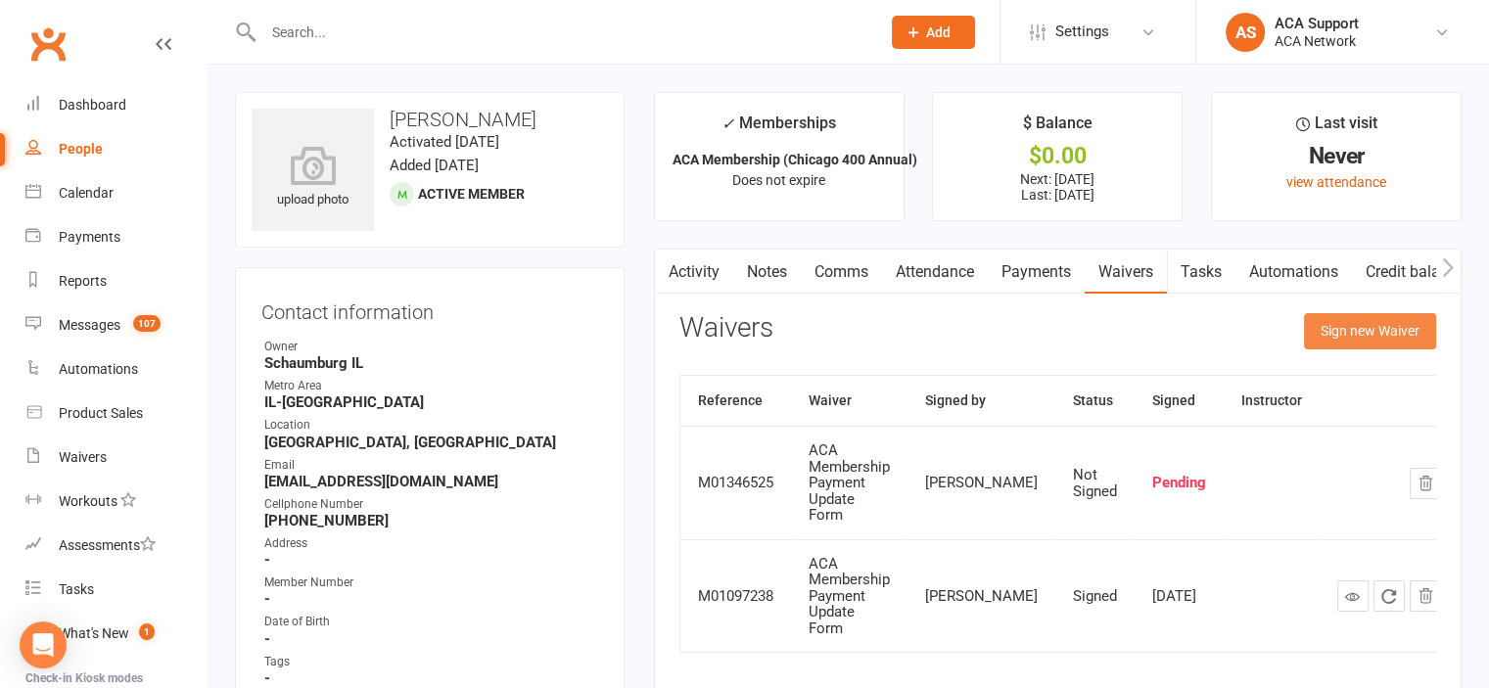
click at [1327, 335] on button "Sign new Waiver" at bounding box center [1370, 330] width 132 height 35
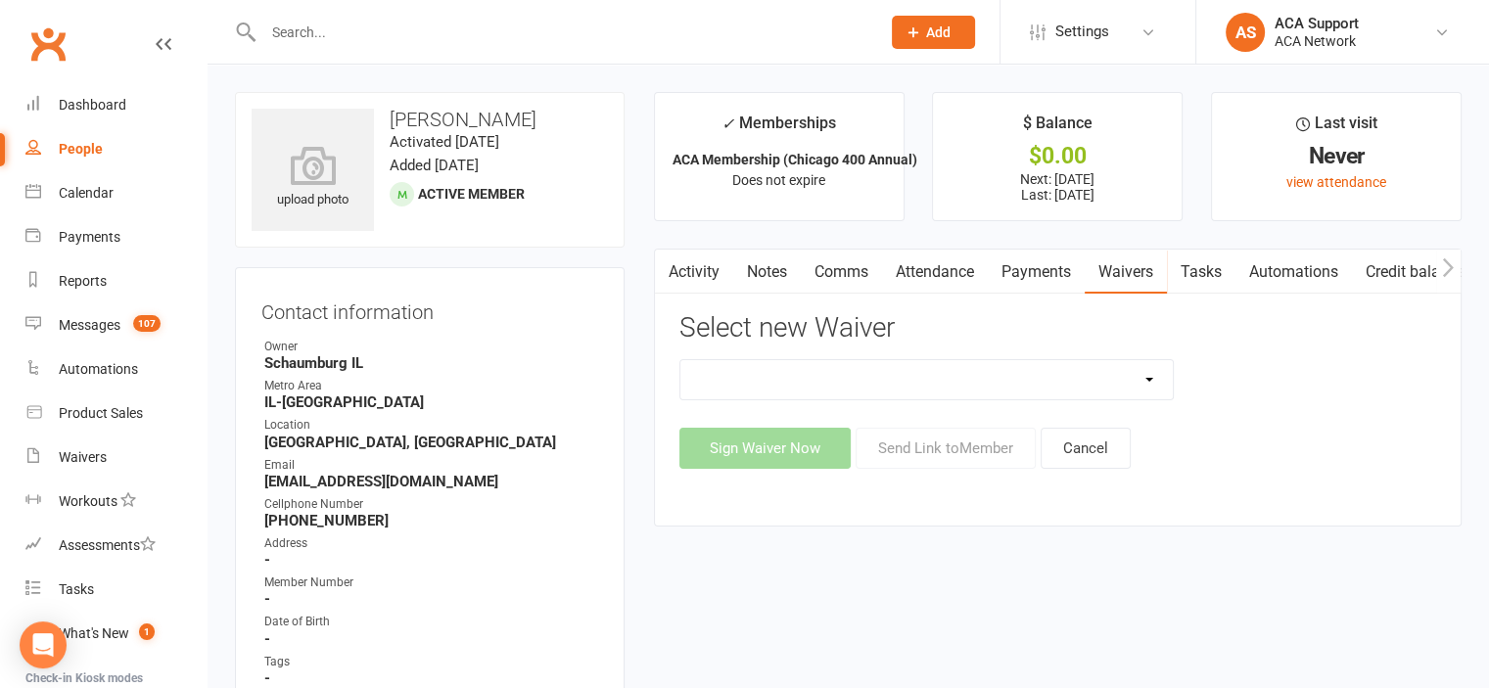
click at [909, 371] on select "ACA Business Club Membership Application ACA Membership Payment Update Form" at bounding box center [926, 379] width 493 height 39
select select "10856"
click at [680, 360] on select "ACA Business Club Membership Application ACA Membership Payment Update Form" at bounding box center [926, 379] width 493 height 39
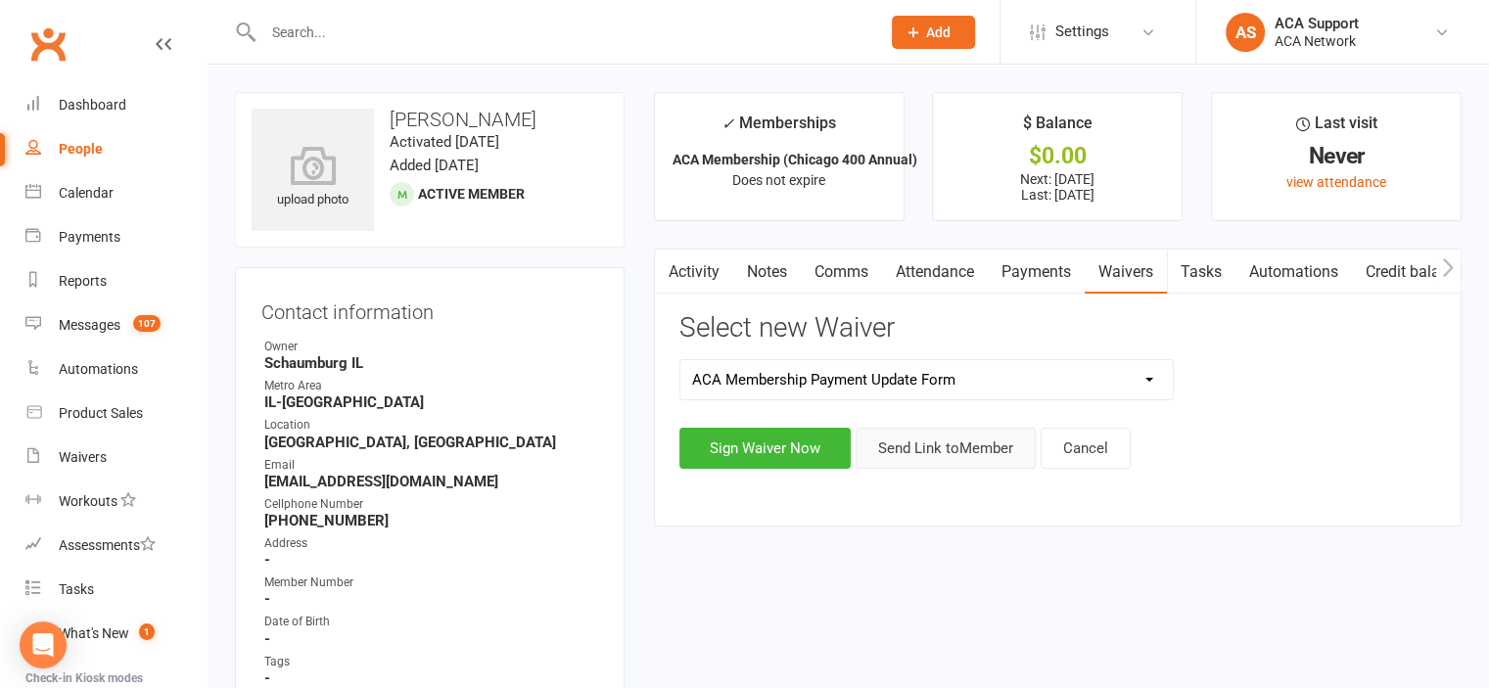
click at [945, 453] on button "Send Link to Member" at bounding box center [945, 448] width 180 height 41
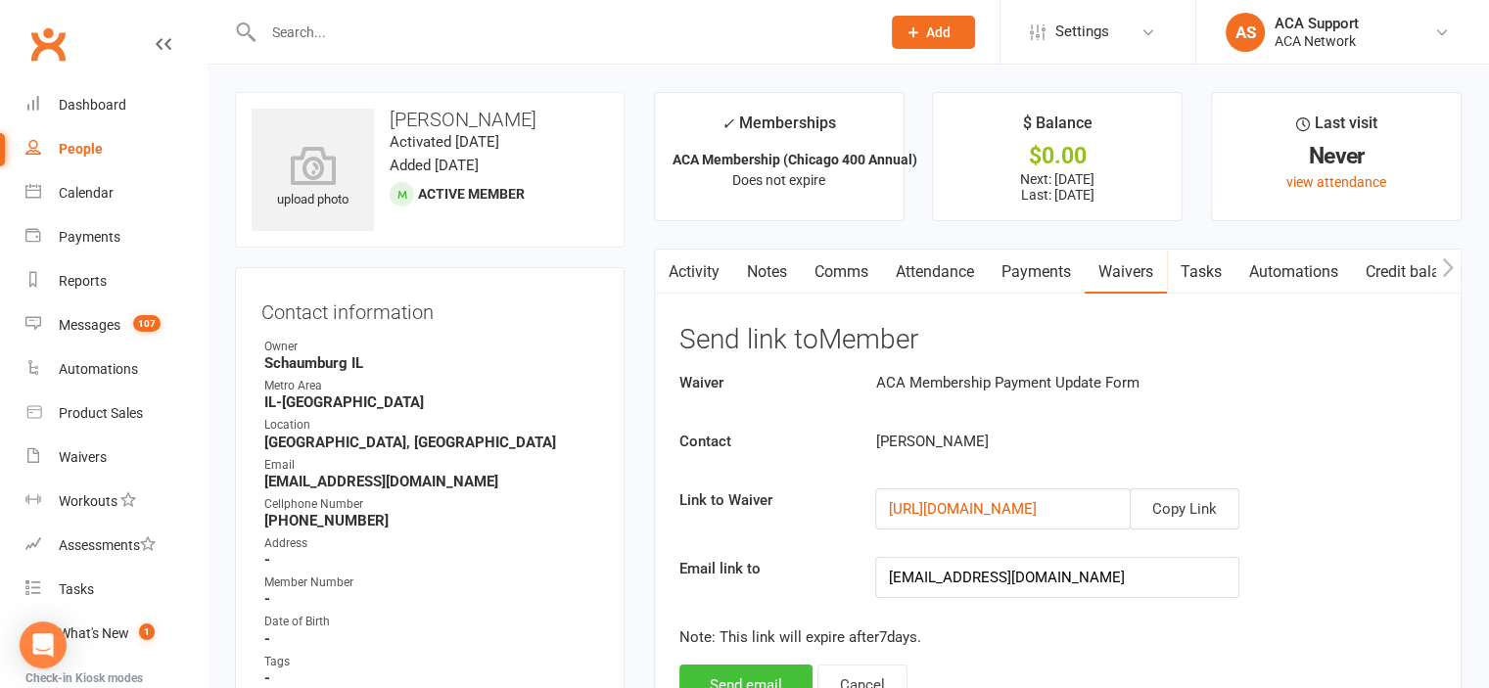
click at [742, 665] on button "Send email" at bounding box center [745, 685] width 133 height 41
